Goal: Transaction & Acquisition: Purchase product/service

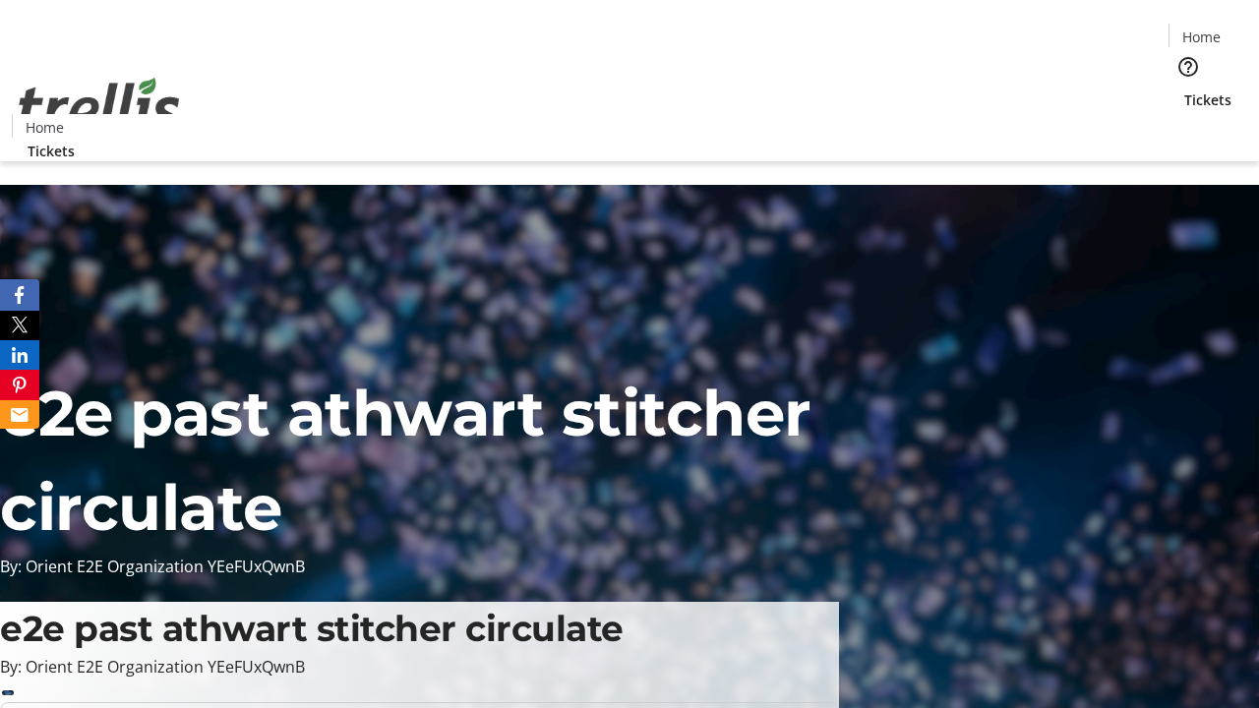
click at [1184, 90] on span "Tickets" at bounding box center [1207, 100] width 47 height 21
